Goal: Information Seeking & Learning: Understand process/instructions

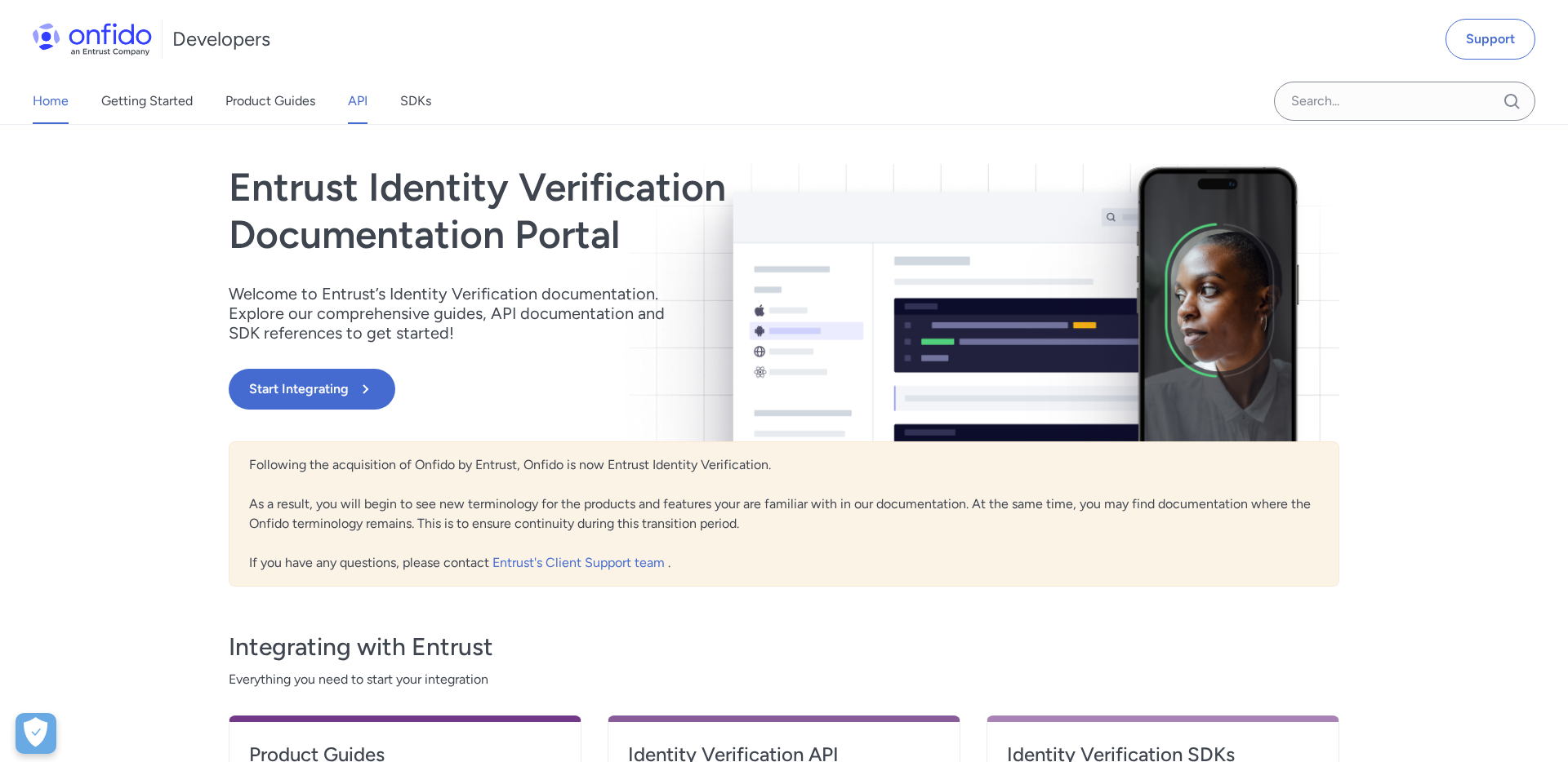
click at [361, 107] on link "API" at bounding box center [358, 101] width 20 height 46
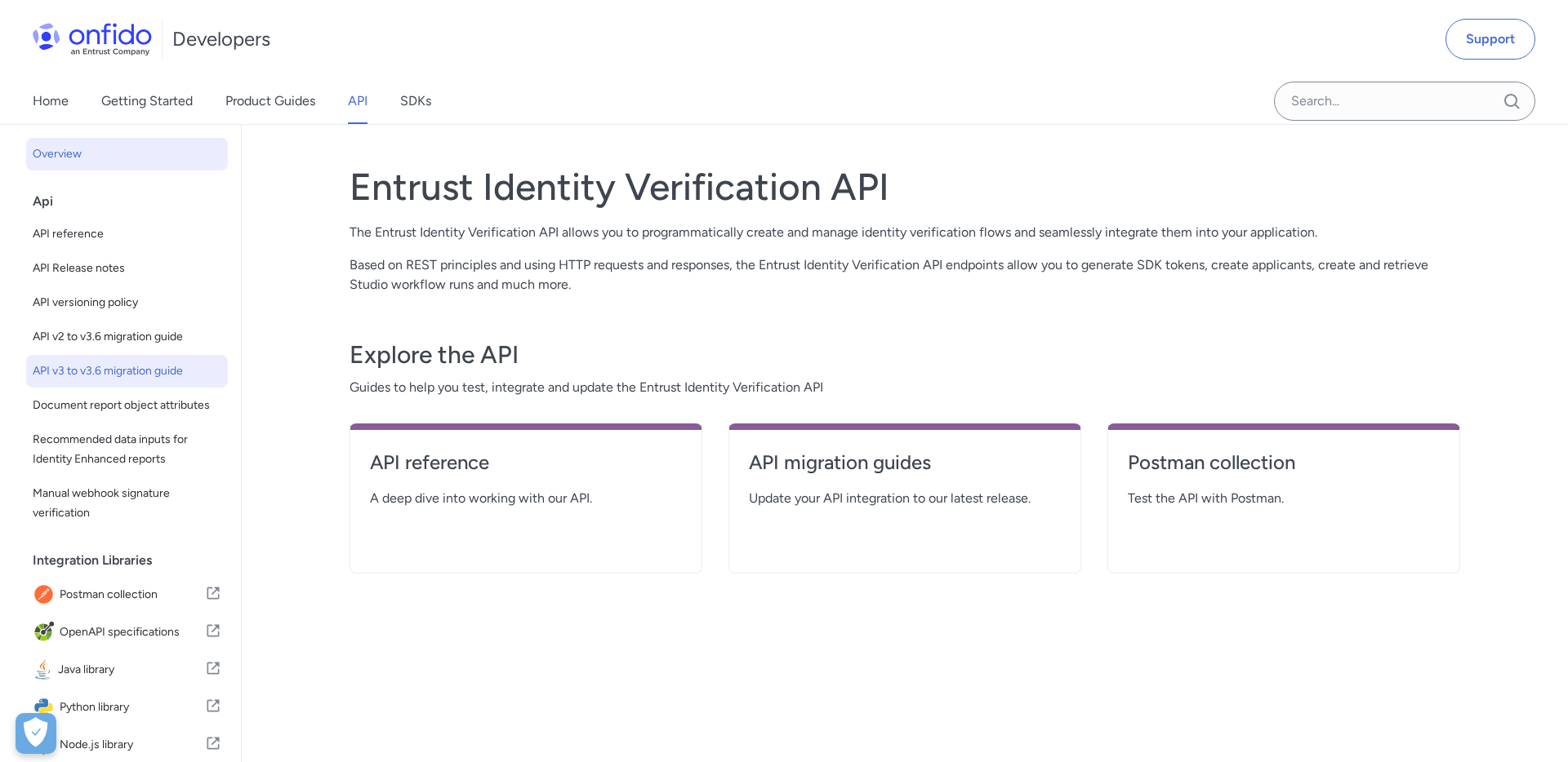
click at [109, 366] on span "API v3 to v3.6 migration guide" at bounding box center [127, 371] width 189 height 20
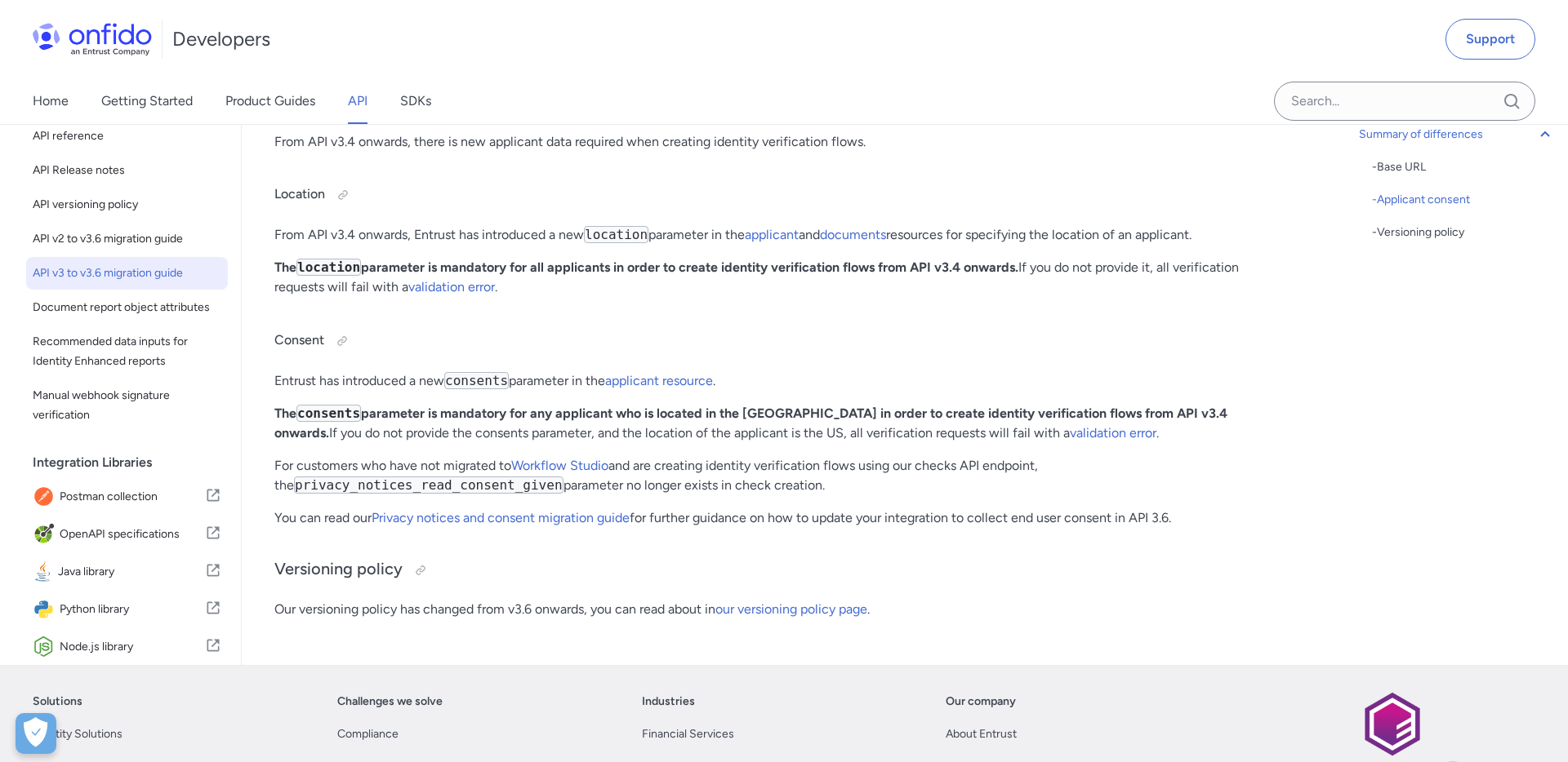
scroll to position [504, 0]
click at [150, 226] on span "API v2 to v3.6 migration guide" at bounding box center [127, 236] width 189 height 20
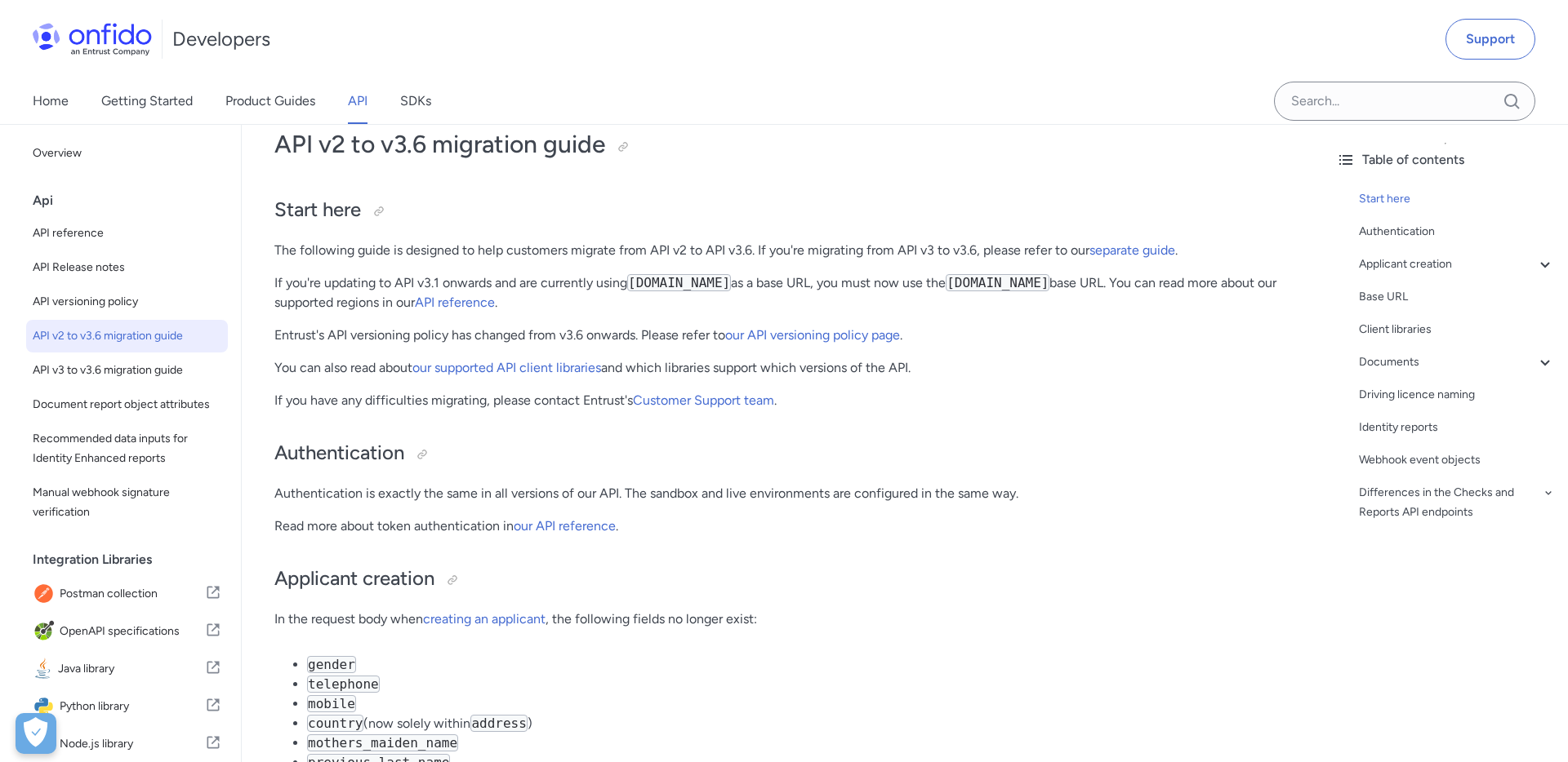
scroll to position [34, 0]
click at [1546, 489] on icon at bounding box center [1548, 493] width 13 height 20
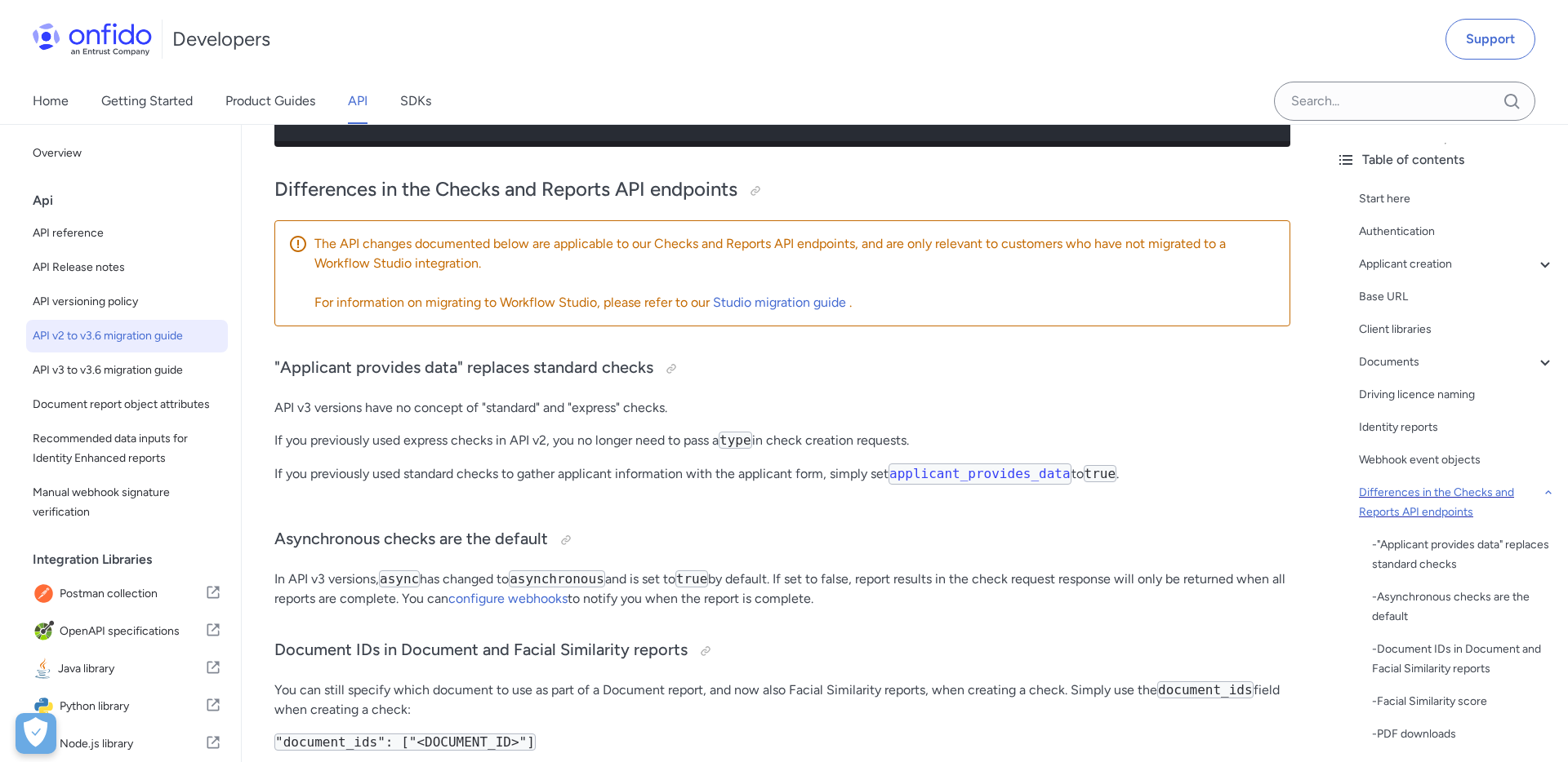
click at [1546, 489] on icon at bounding box center [1548, 493] width 13 height 20
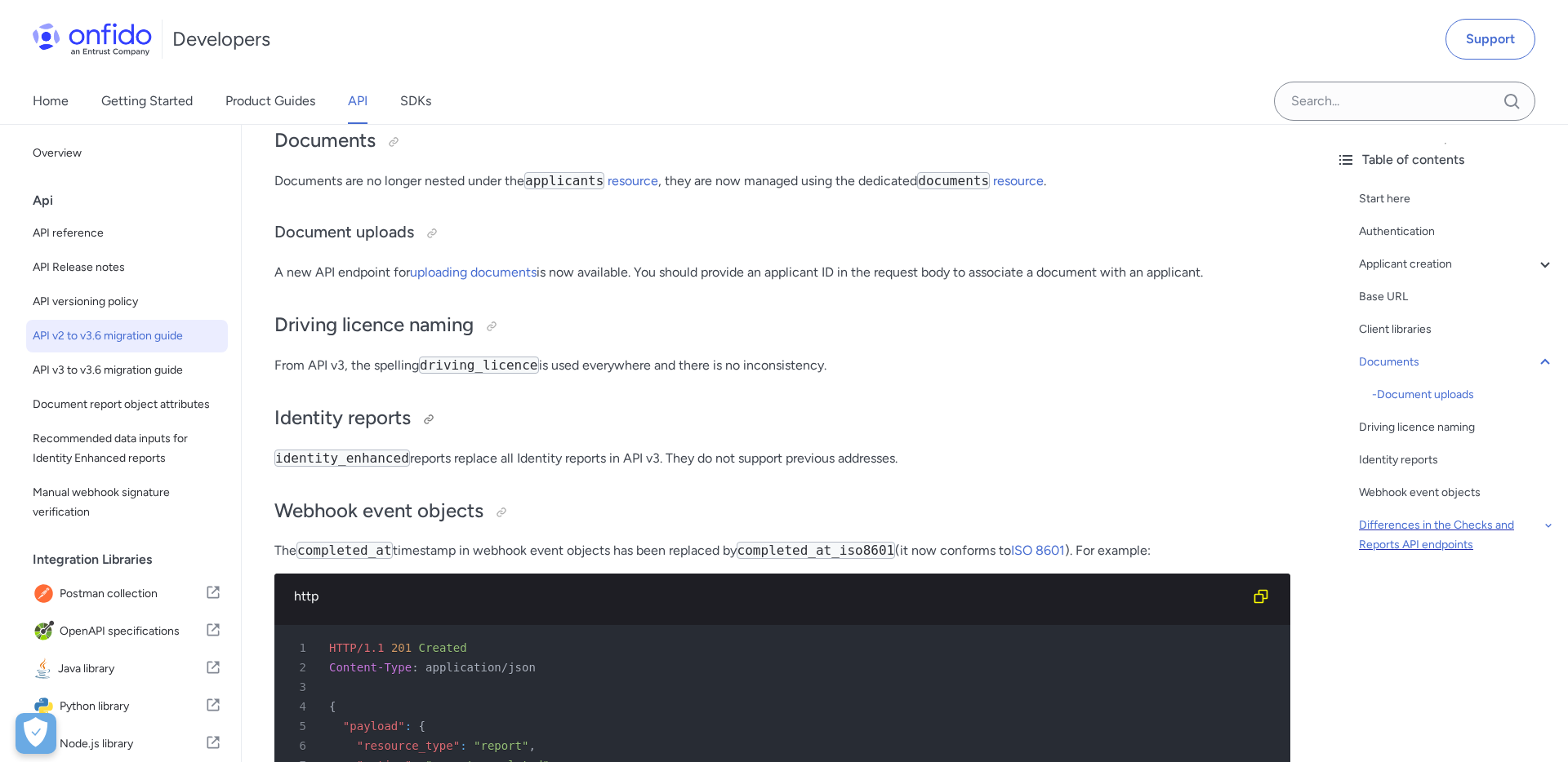
scroll to position [2013, 0]
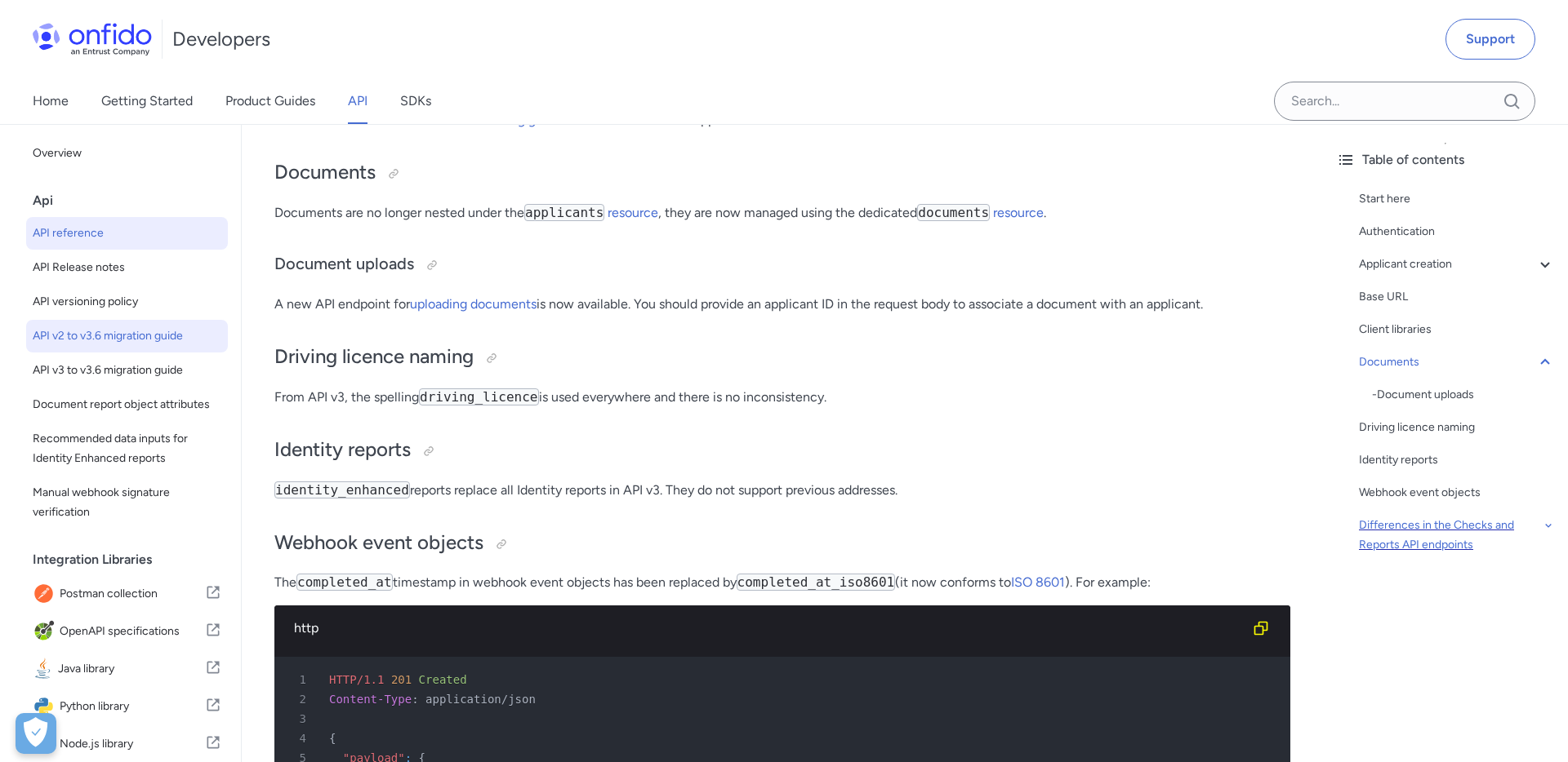
click at [68, 236] on span "API reference" at bounding box center [127, 234] width 189 height 20
